Goal: Find contact information: Find contact information

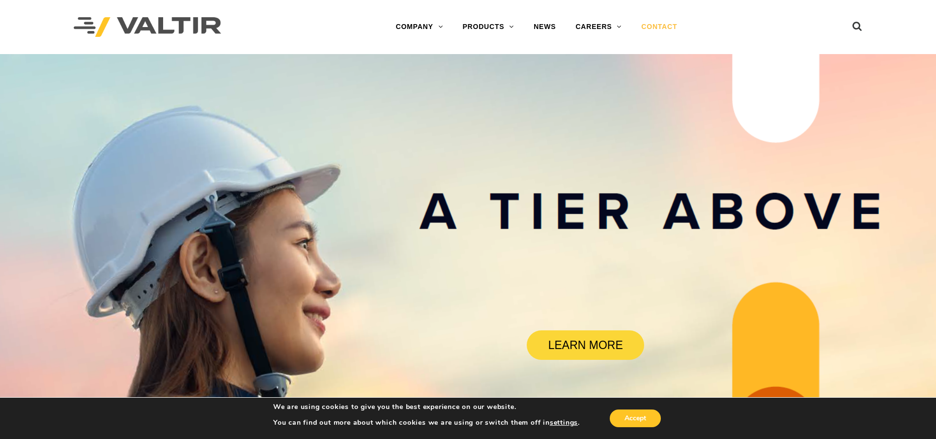
click at [640, 27] on link "CONTACT" at bounding box center [658, 27] width 55 height 20
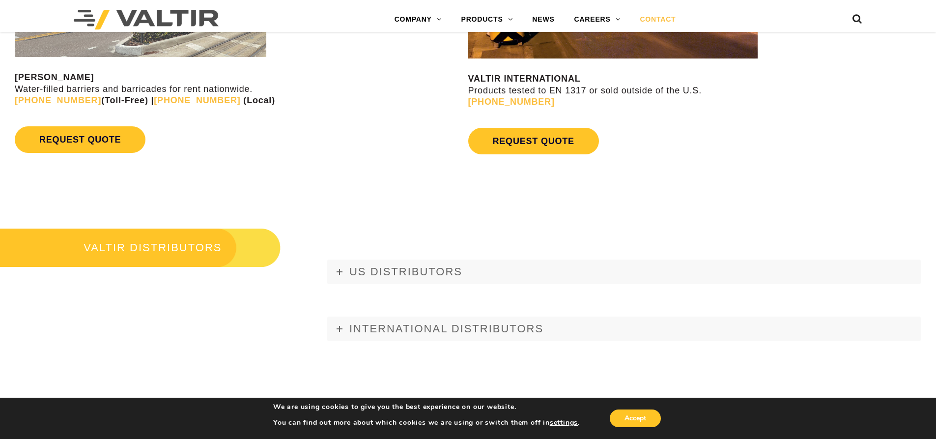
scroll to position [1130, 0]
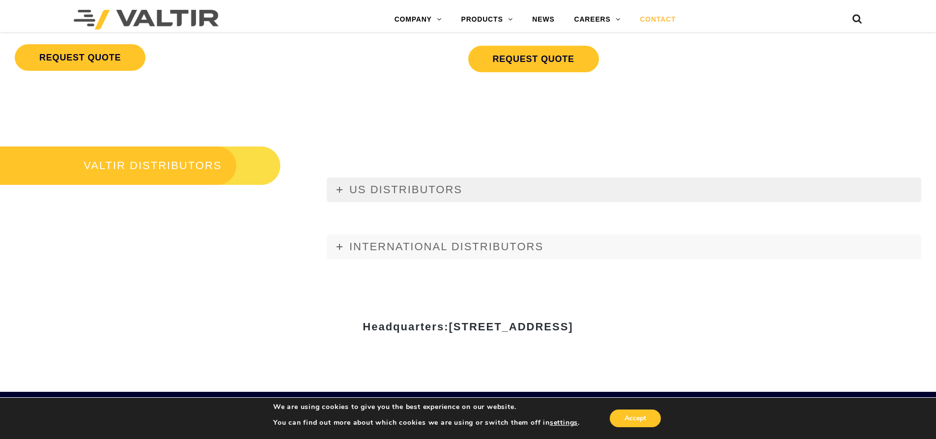
click at [341, 188] on icon at bounding box center [339, 190] width 6 height 6
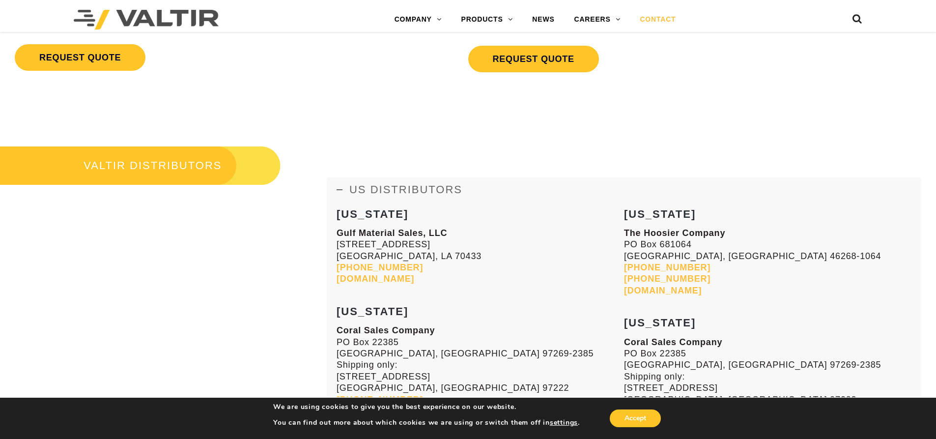
click at [341, 188] on icon at bounding box center [339, 190] width 6 height 6
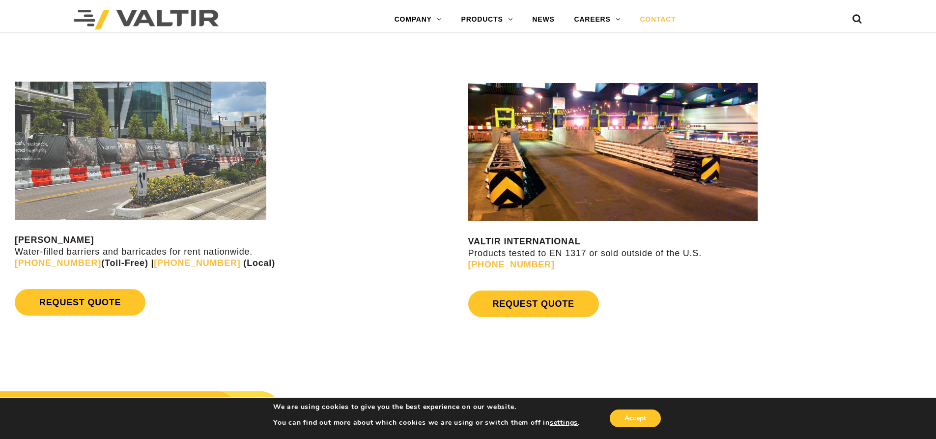
scroll to position [884, 0]
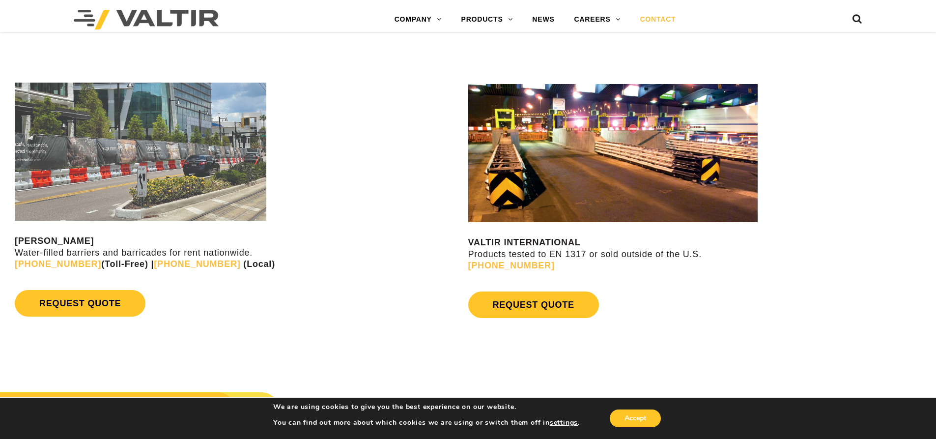
click at [383, 212] on div at bounding box center [240, 152] width 451 height 138
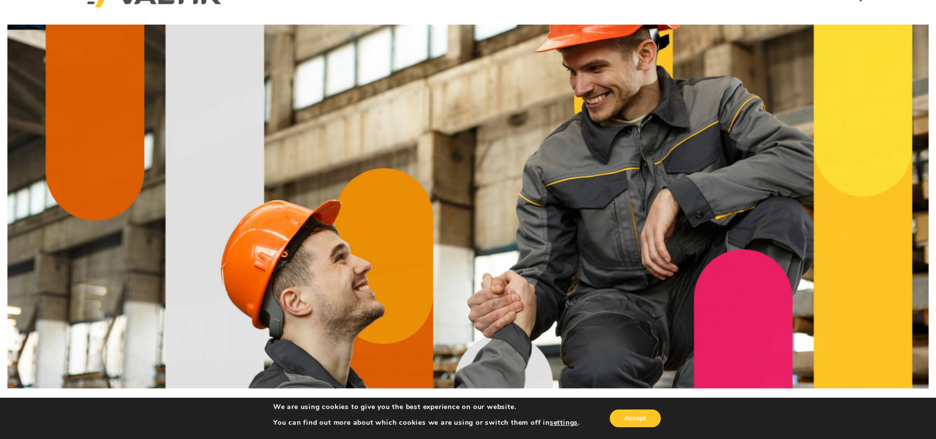
scroll to position [0, 0]
